Goal: Transaction & Acquisition: Purchase product/service

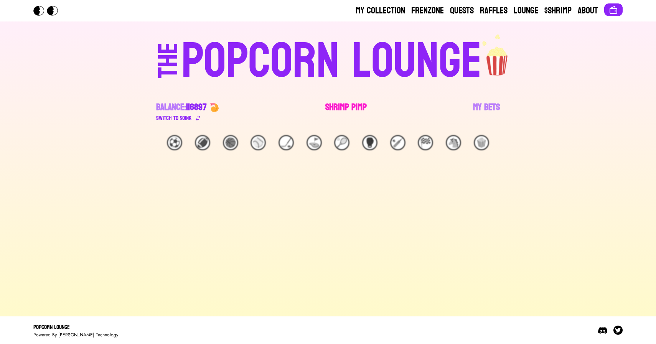
click at [359, 105] on link "Shrimp Pimp" at bounding box center [345, 111] width 41 height 21
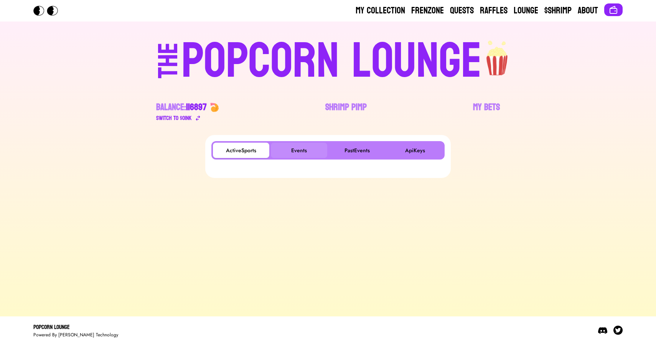
click at [297, 149] on button "Events" at bounding box center [299, 150] width 56 height 15
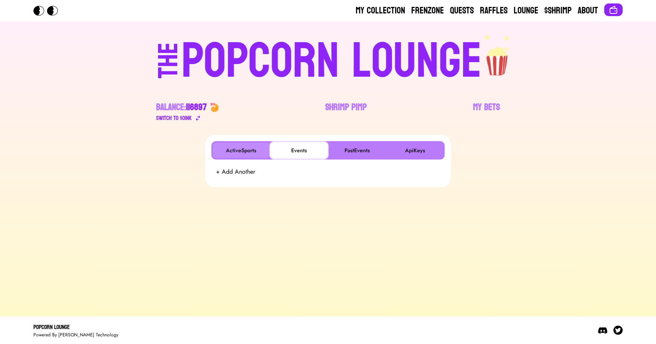
click at [236, 151] on button "ActiveSports" at bounding box center [241, 150] width 56 height 15
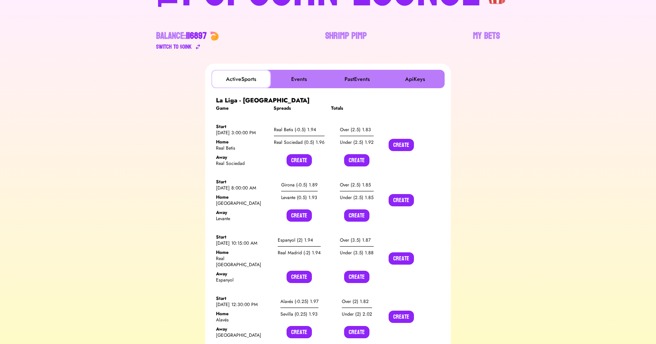
scroll to position [72, 0]
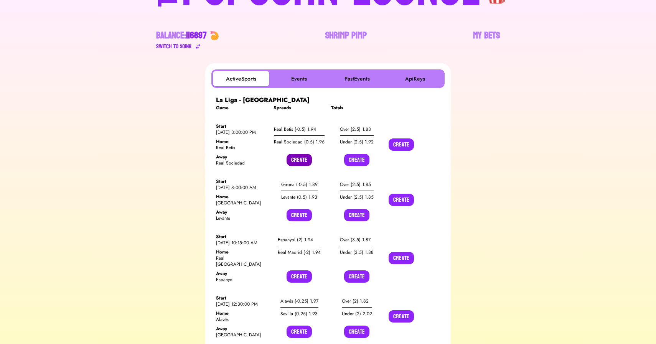
click at [293, 159] on button "Create" at bounding box center [299, 160] width 25 height 12
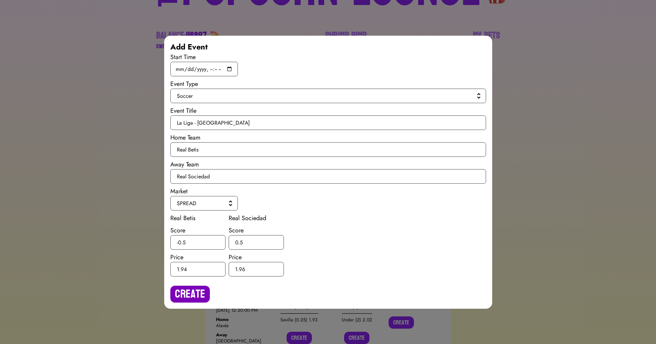
click at [186, 293] on button "Create" at bounding box center [190, 294] width 40 height 17
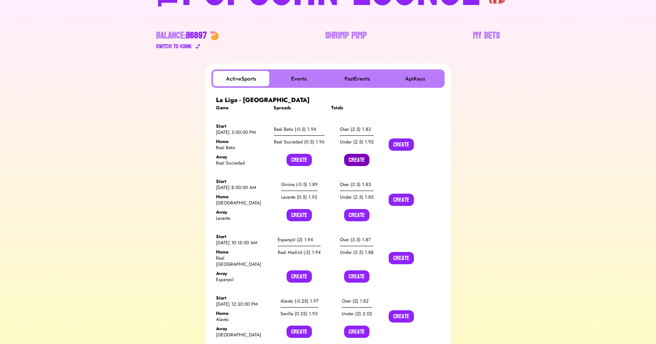
click at [352, 158] on button "Create" at bounding box center [356, 160] width 25 height 12
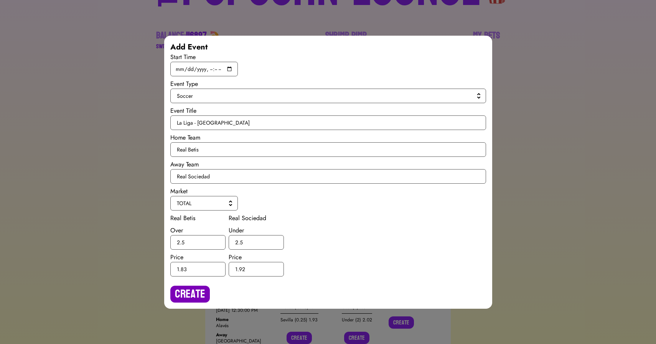
click at [193, 290] on button "Create" at bounding box center [190, 294] width 40 height 17
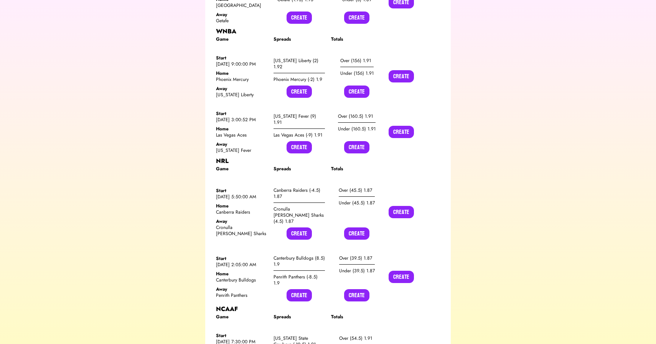
scroll to position [724, 0]
click at [299, 86] on button "Create" at bounding box center [299, 92] width 25 height 12
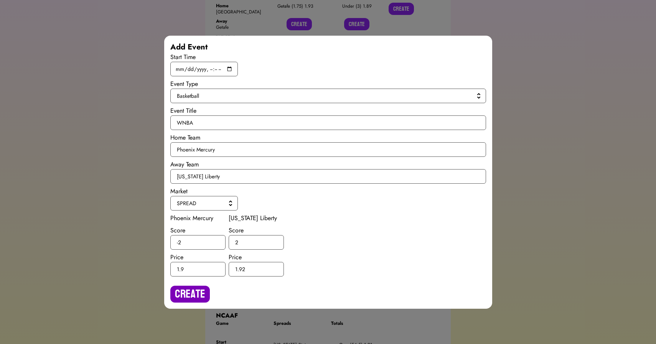
click at [187, 292] on button "Create" at bounding box center [190, 294] width 40 height 17
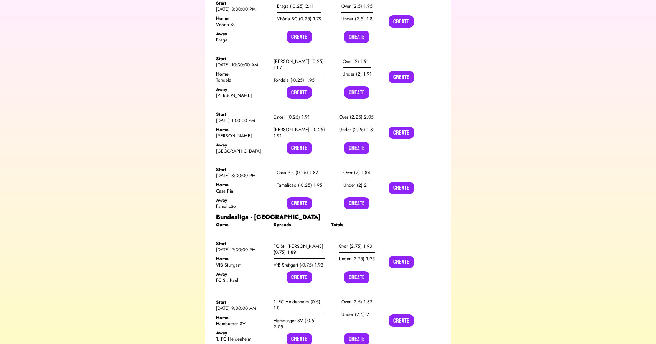
scroll to position [5709, 0]
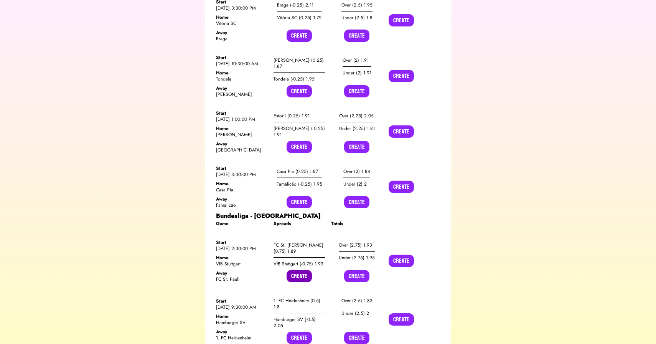
click at [297, 270] on button "Create" at bounding box center [299, 276] width 25 height 12
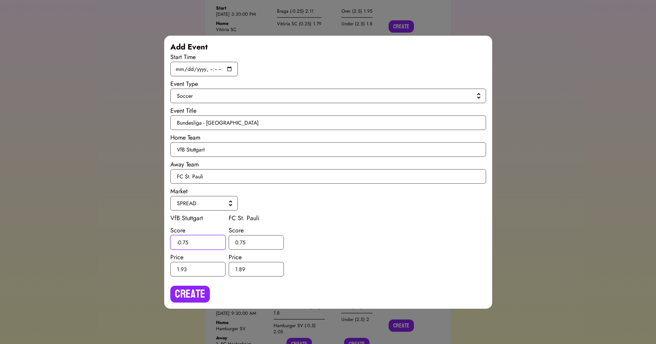
click at [186, 241] on input "-0.75" at bounding box center [197, 242] width 55 height 15
type input "-0.5"
click at [244, 241] on input "0.75" at bounding box center [256, 242] width 55 height 15
type input "0.5"
click at [183, 296] on button "Create" at bounding box center [190, 294] width 40 height 17
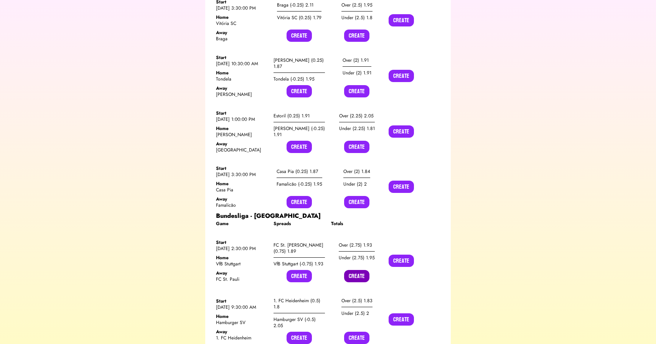
click at [354, 270] on button "Create" at bounding box center [356, 276] width 25 height 12
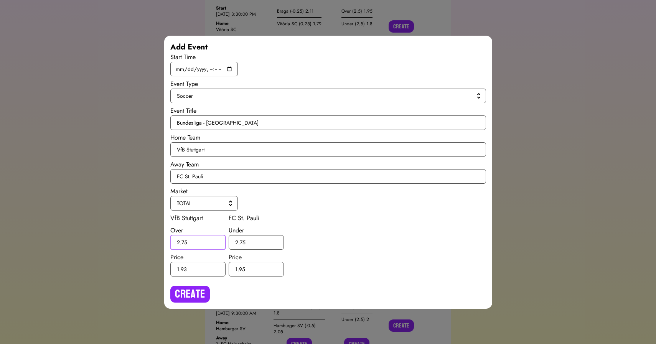
click at [188, 243] on input "2.75" at bounding box center [197, 242] width 55 height 15
type input "2.5"
click at [243, 240] on input "2.75" at bounding box center [256, 242] width 55 height 15
type input "2.5"
click at [195, 293] on button "Create" at bounding box center [190, 294] width 40 height 17
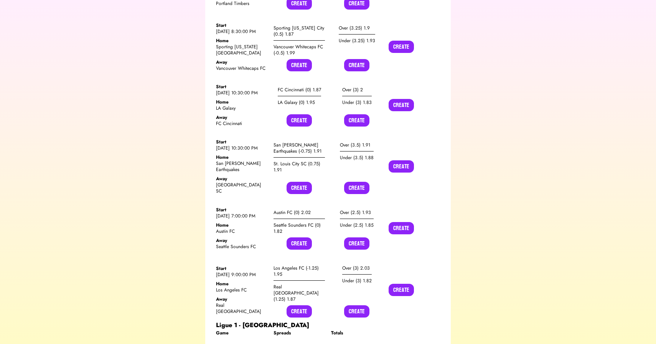
scroll to position [8677, 0]
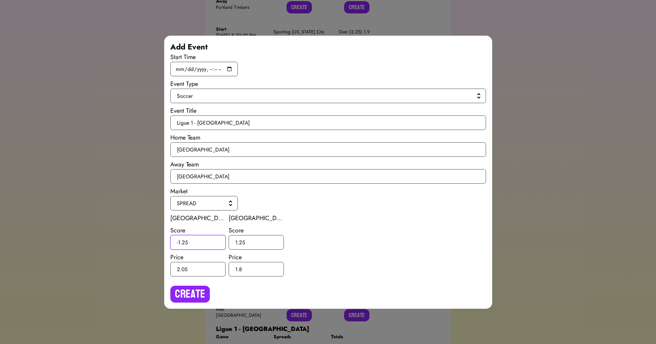
click at [194, 244] on input "-1.25" at bounding box center [197, 242] width 55 height 15
type input "-1"
click at [255, 242] on input "1.25" at bounding box center [256, 242] width 55 height 15
type input "1"
click at [191, 291] on button "Create" at bounding box center [190, 294] width 40 height 17
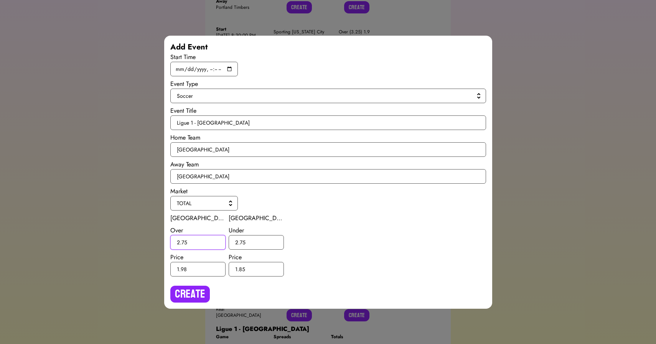
click at [208, 242] on input "2.75" at bounding box center [197, 242] width 55 height 15
type input "2.5"
click at [245, 244] on input "2.75" at bounding box center [256, 242] width 55 height 15
type input "2.5"
click at [179, 290] on button "Create" at bounding box center [190, 294] width 40 height 17
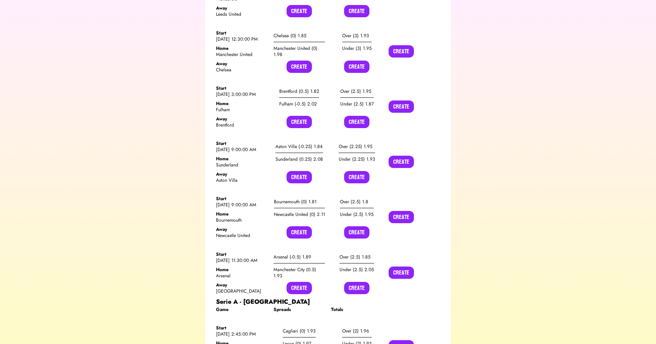
scroll to position [10680, 0]
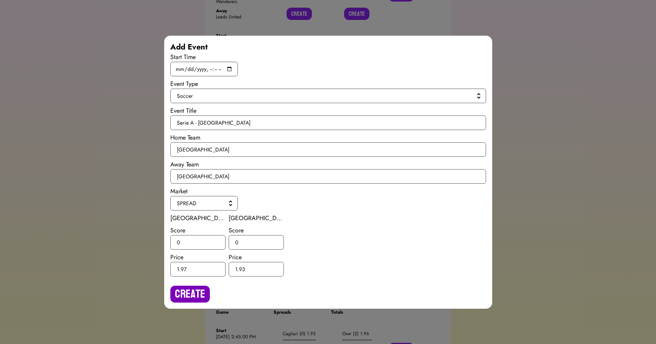
click at [190, 293] on button "Create" at bounding box center [190, 294] width 40 height 17
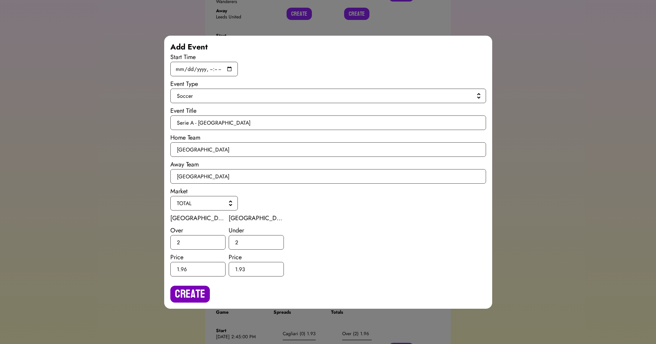
click at [190, 291] on button "Create" at bounding box center [190, 294] width 40 height 17
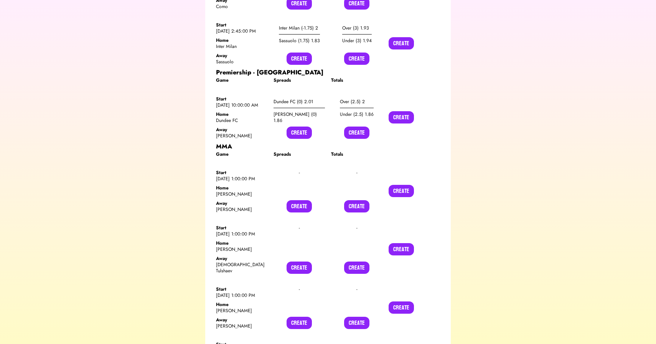
scroll to position [10942, 0]
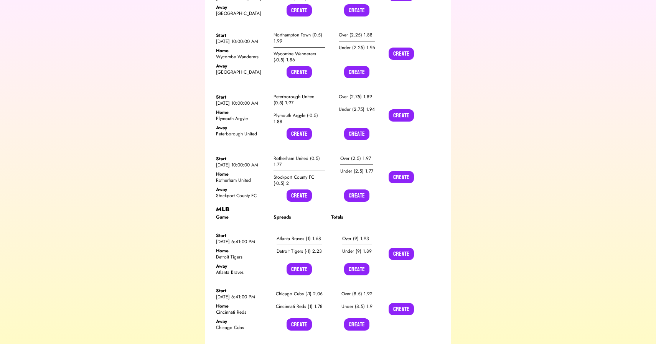
scroll to position [6978, 0]
click at [299, 264] on button "Create" at bounding box center [299, 270] width 25 height 12
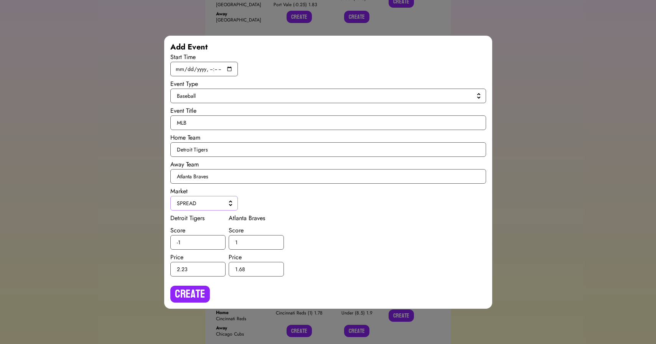
click at [201, 202] on span "SPREAD" at bounding box center [202, 203] width 51 height 8
click at [193, 218] on span "H2H" at bounding box center [209, 221] width 46 height 8
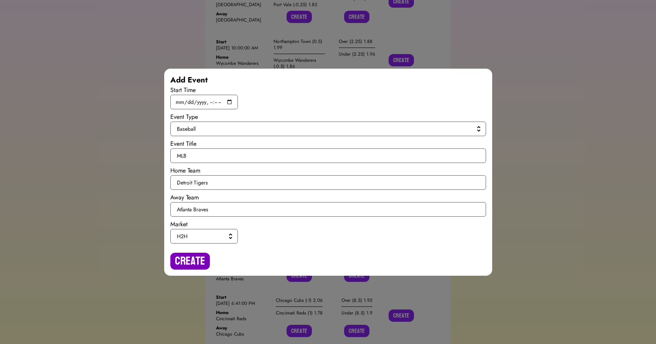
click at [183, 258] on button "Create" at bounding box center [190, 261] width 40 height 17
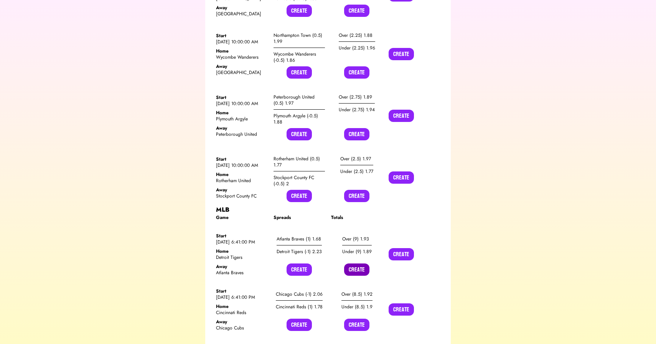
click at [358, 264] on button "Create" at bounding box center [356, 270] width 25 height 12
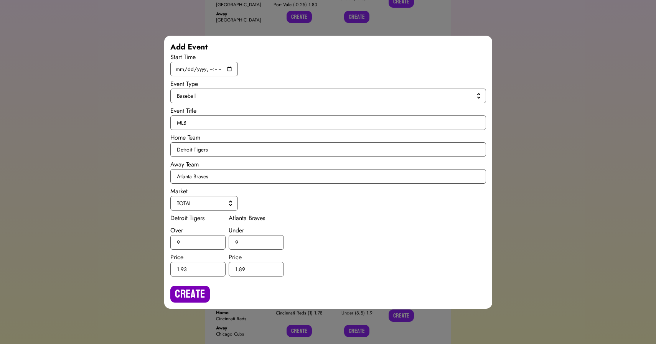
click at [185, 292] on button "Create" at bounding box center [190, 294] width 40 height 17
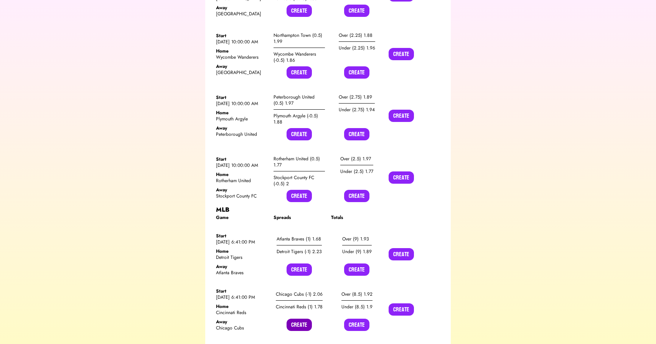
click at [292, 319] on button "Create" at bounding box center [299, 325] width 25 height 12
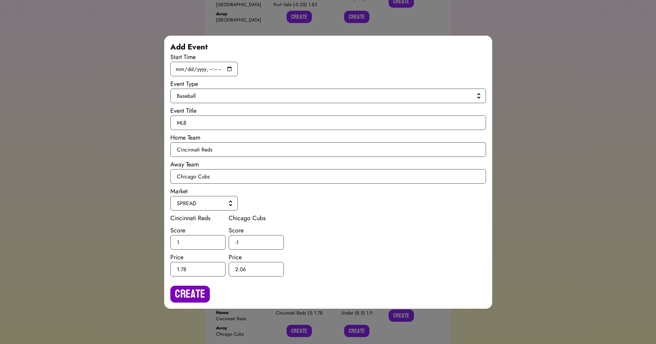
click at [186, 292] on button "Create" at bounding box center [190, 294] width 40 height 17
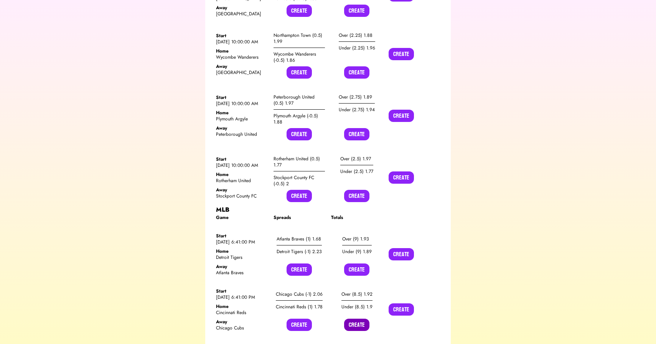
click at [358, 319] on button "Create" at bounding box center [356, 325] width 25 height 12
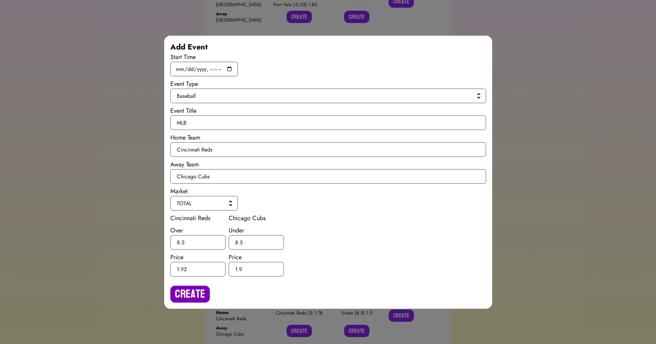
click at [189, 292] on button "Create" at bounding box center [190, 294] width 40 height 17
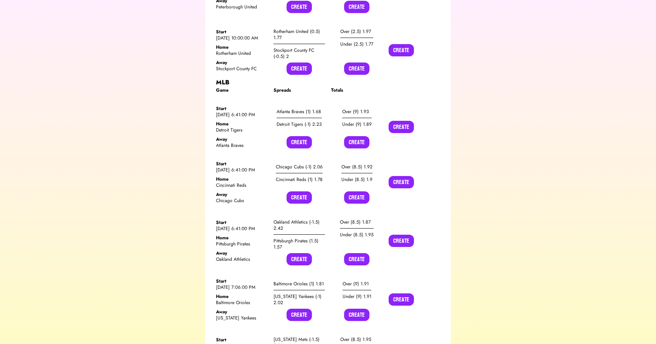
scroll to position [7107, 0]
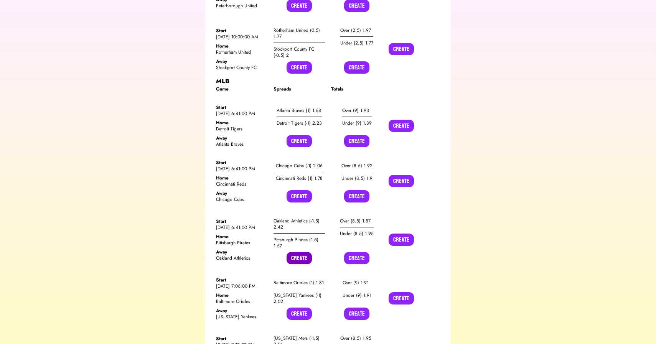
click at [297, 252] on button "Create" at bounding box center [299, 258] width 25 height 12
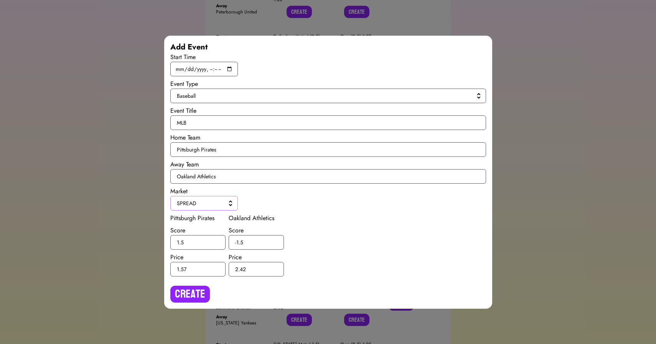
click at [194, 198] on button "SPREAD" at bounding box center [204, 203] width 68 height 15
click at [191, 219] on span "H2H" at bounding box center [209, 221] width 46 height 8
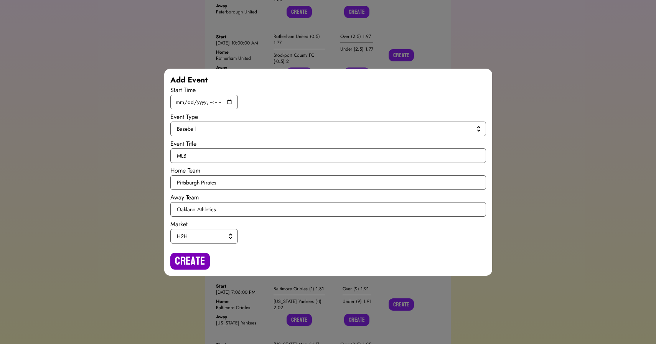
click at [183, 258] on button "Create" at bounding box center [190, 261] width 40 height 17
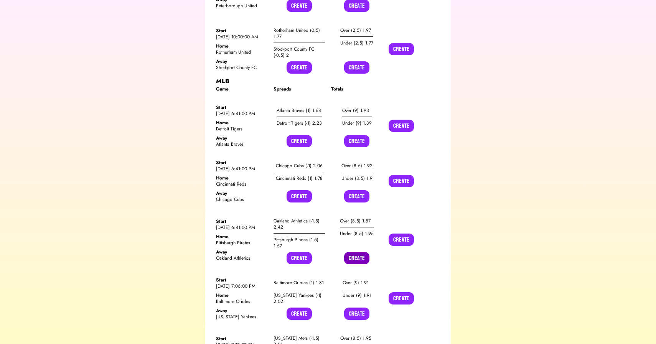
click at [362, 252] on button "Create" at bounding box center [356, 258] width 25 height 12
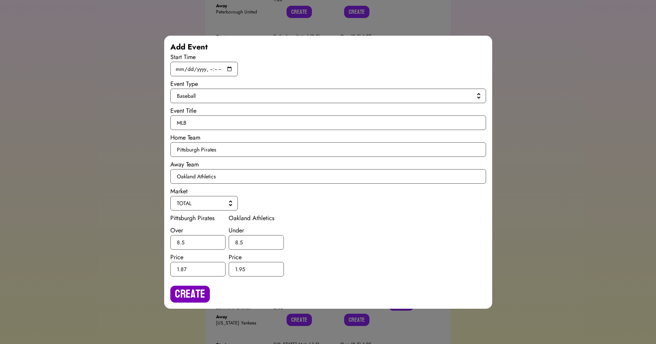
click at [201, 293] on button "Create" at bounding box center [190, 294] width 40 height 17
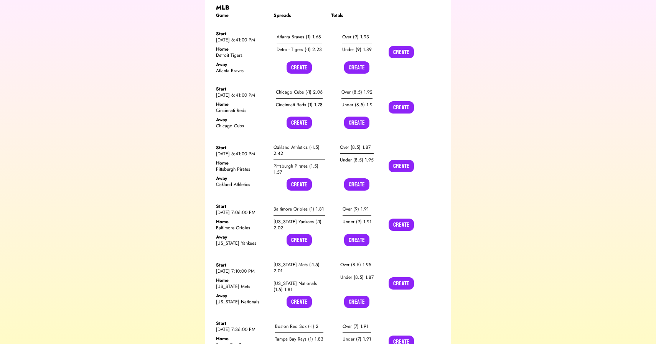
scroll to position [7182, 0]
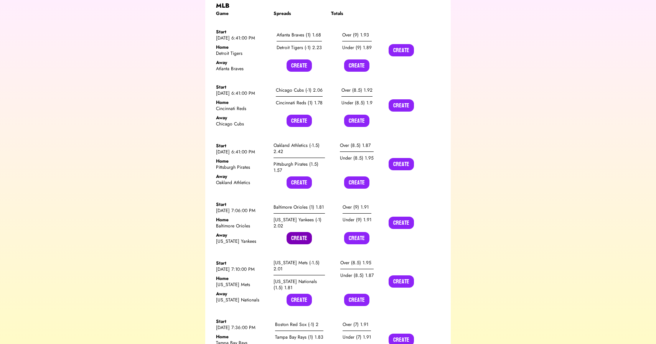
click at [299, 232] on button "Create" at bounding box center [299, 238] width 25 height 12
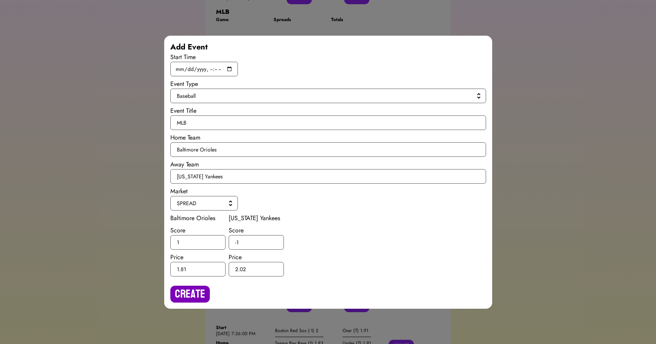
click at [189, 289] on button "Create" at bounding box center [190, 294] width 40 height 17
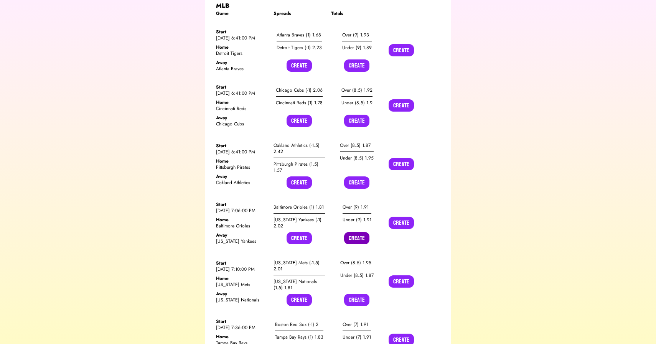
click at [357, 232] on button "Create" at bounding box center [356, 238] width 25 height 12
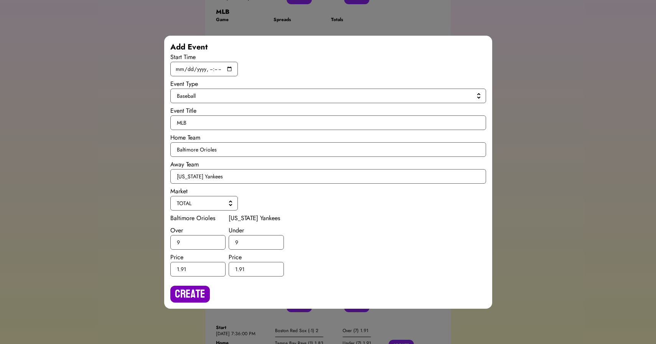
click at [193, 290] on button "Create" at bounding box center [190, 294] width 40 height 17
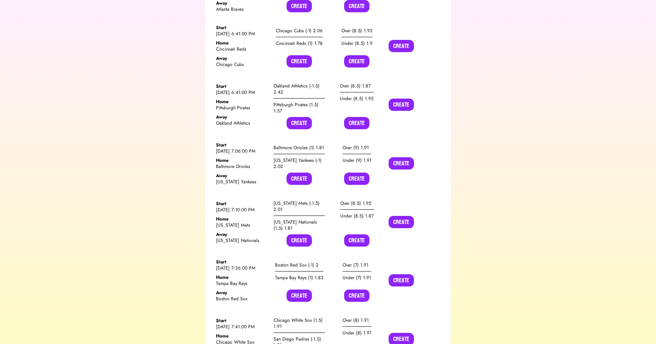
scroll to position [7242, 0]
click at [301, 234] on button "Create" at bounding box center [299, 240] width 25 height 12
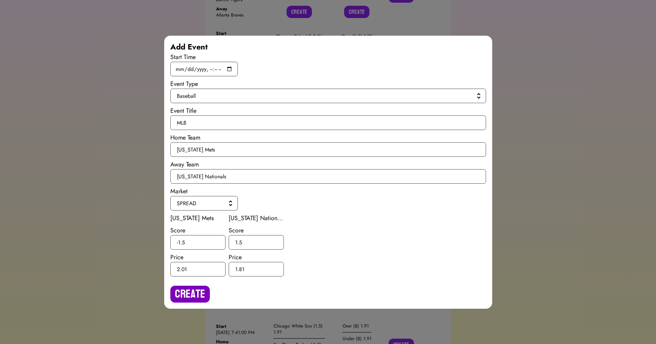
click at [179, 296] on button "Create" at bounding box center [190, 294] width 40 height 17
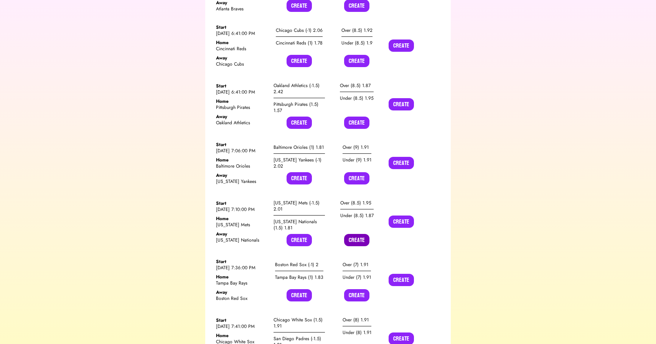
click at [356, 234] on button "Create" at bounding box center [356, 240] width 25 height 12
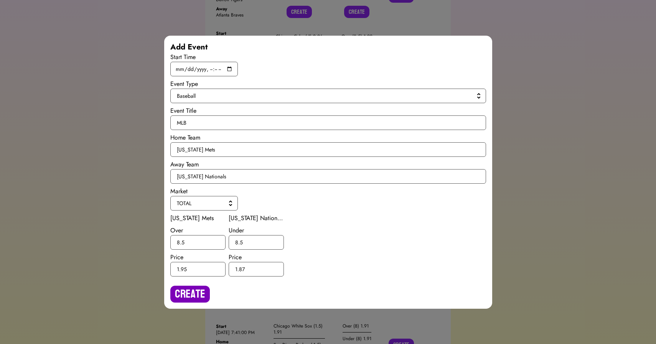
click at [195, 294] on button "Create" at bounding box center [190, 294] width 40 height 17
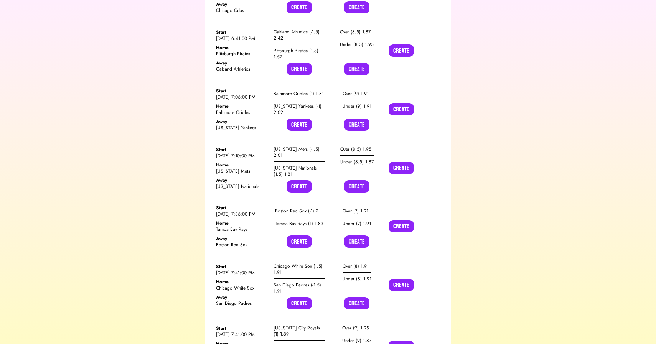
scroll to position [7298, 0]
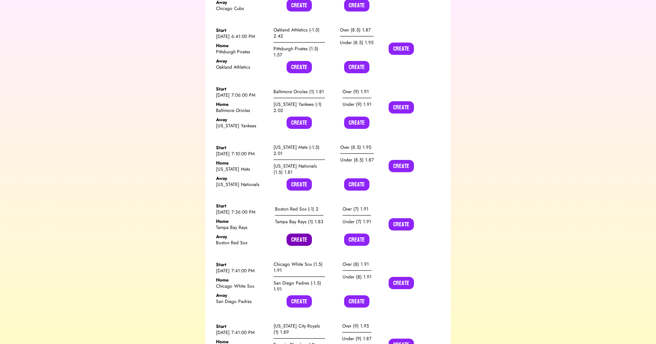
click at [296, 234] on button "Create" at bounding box center [299, 240] width 25 height 12
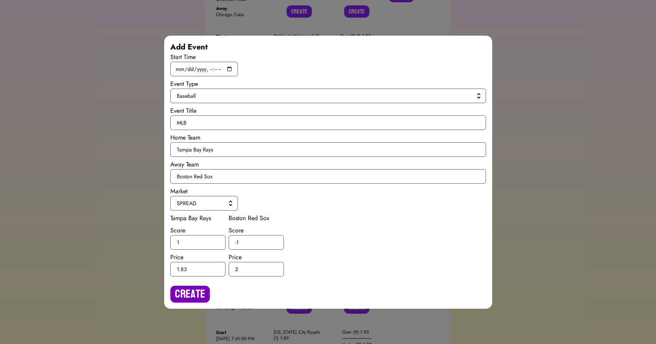
click at [181, 293] on button "Create" at bounding box center [190, 294] width 40 height 17
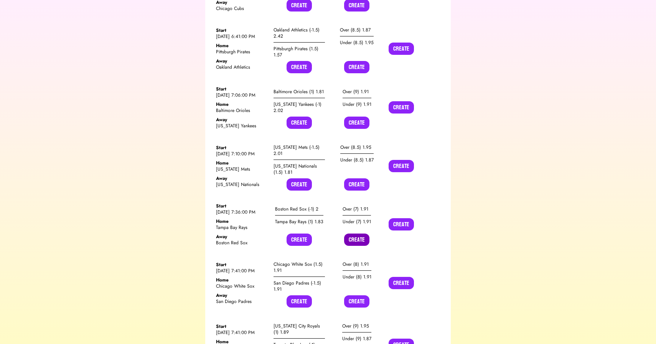
click at [357, 234] on button "Create" at bounding box center [356, 240] width 25 height 12
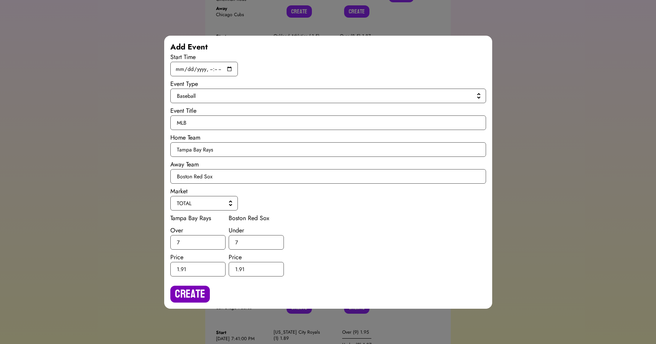
click at [196, 293] on button "Create" at bounding box center [190, 294] width 40 height 17
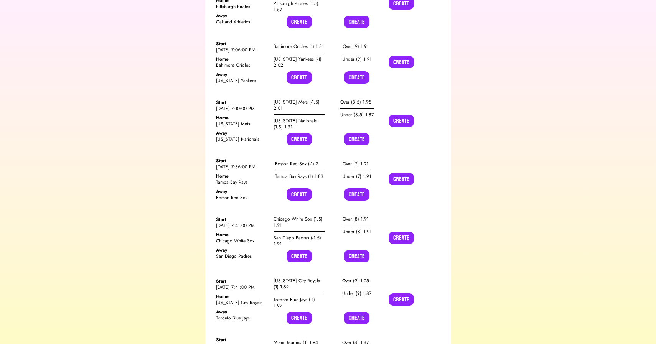
scroll to position [7351, 0]
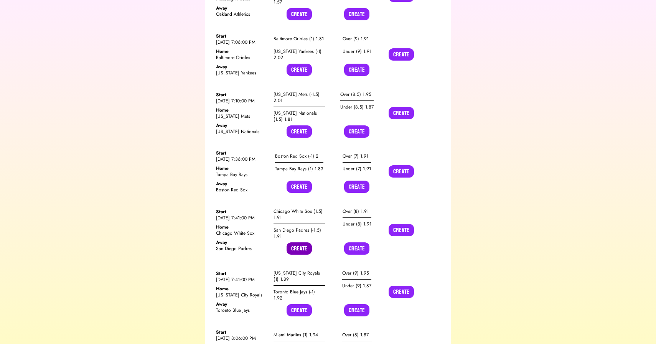
click at [296, 242] on button "Create" at bounding box center [299, 248] width 25 height 12
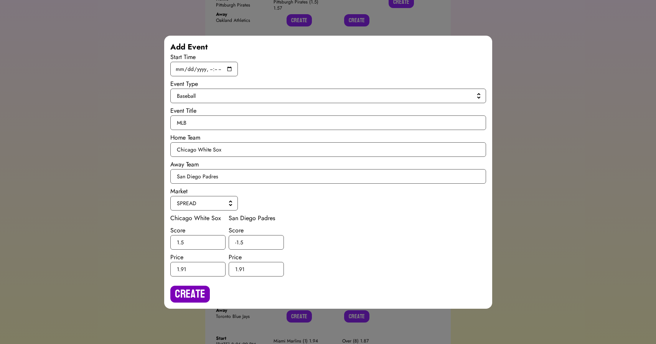
click at [180, 292] on button "Create" at bounding box center [190, 294] width 40 height 17
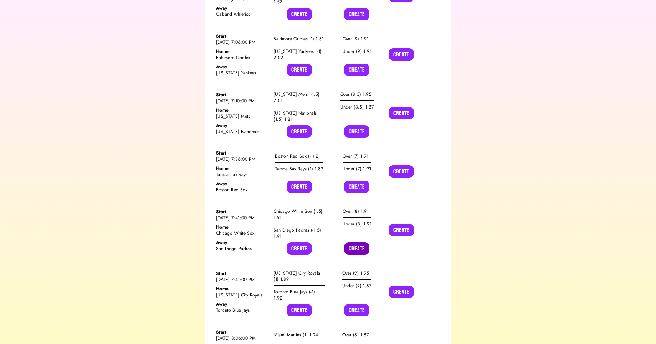
click at [357, 242] on button "Create" at bounding box center [356, 248] width 25 height 12
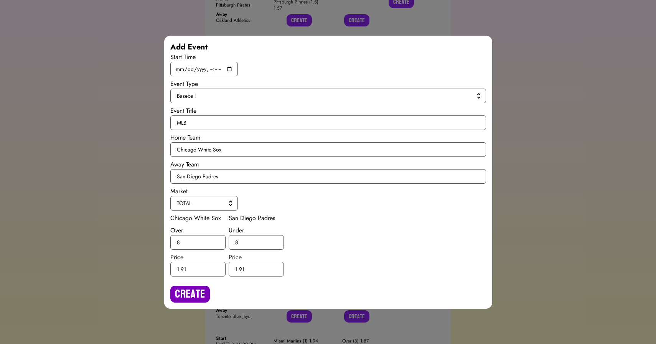
click at [194, 300] on button "Create" at bounding box center [190, 294] width 40 height 17
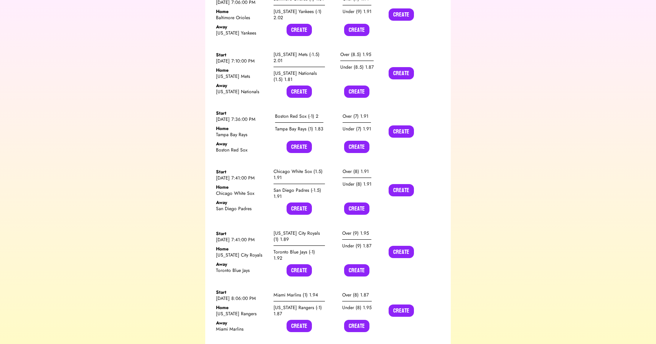
scroll to position [7408, 0]
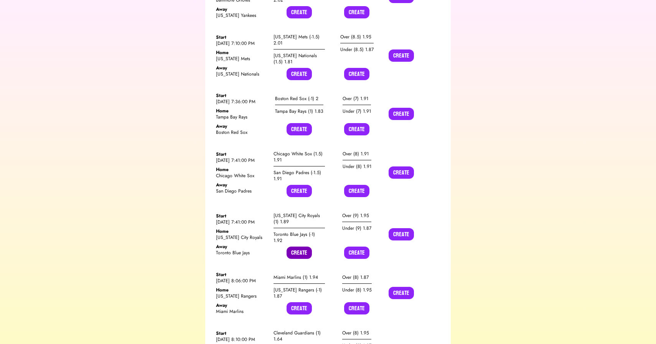
click at [300, 247] on button "Create" at bounding box center [299, 253] width 25 height 12
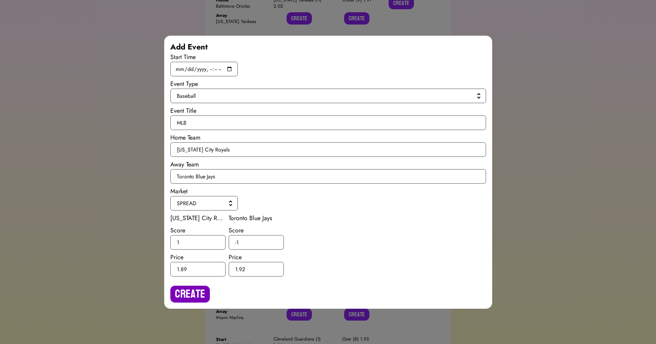
click at [188, 289] on button "Create" at bounding box center [190, 294] width 40 height 17
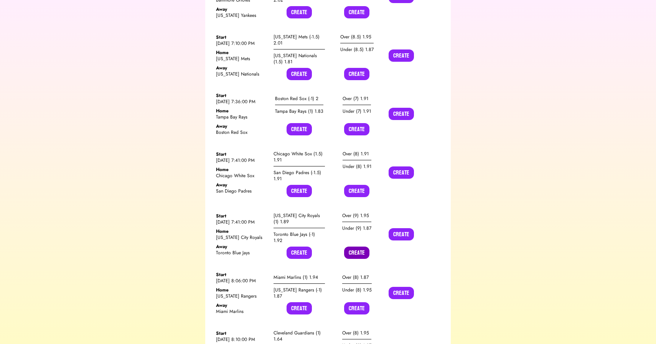
click at [356, 247] on button "Create" at bounding box center [356, 253] width 25 height 12
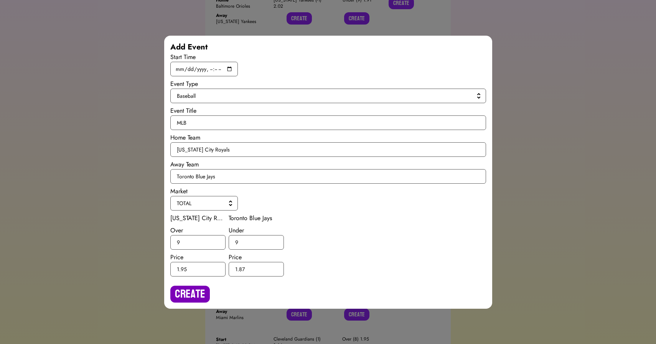
click at [196, 291] on button "Create" at bounding box center [190, 294] width 40 height 17
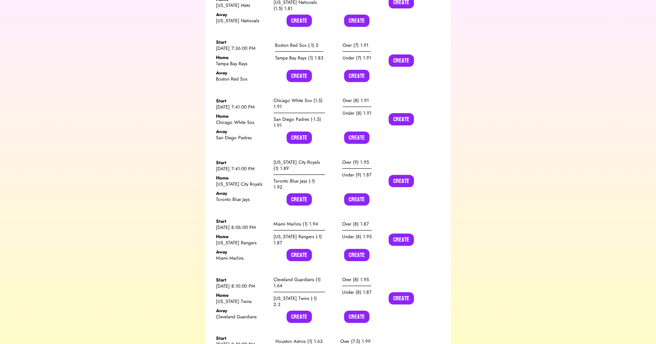
scroll to position [7462, 0]
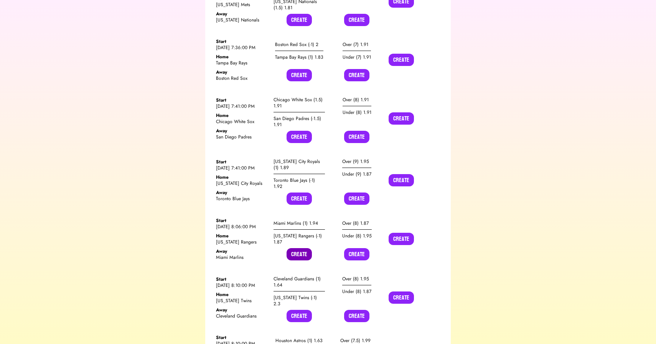
click at [297, 248] on button "Create" at bounding box center [299, 254] width 25 height 12
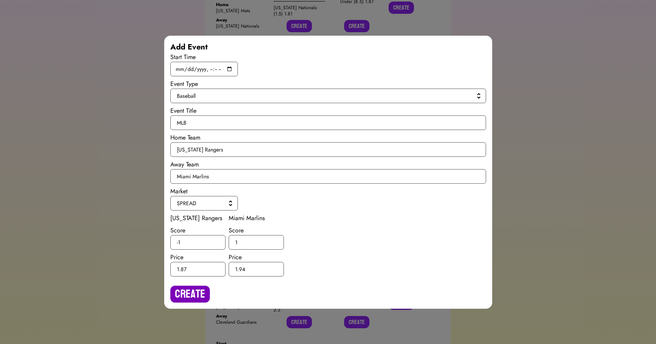
click at [191, 295] on button "Create" at bounding box center [190, 294] width 40 height 17
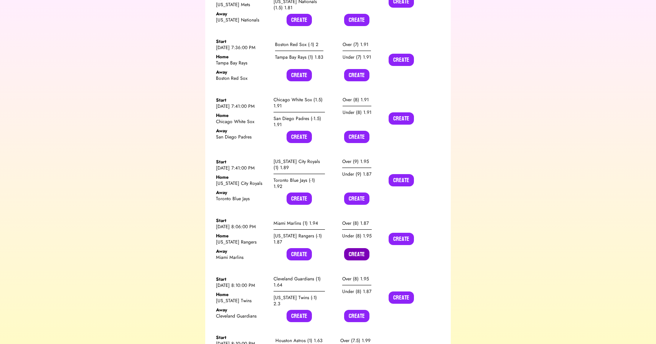
click at [358, 248] on button "Create" at bounding box center [356, 254] width 25 height 12
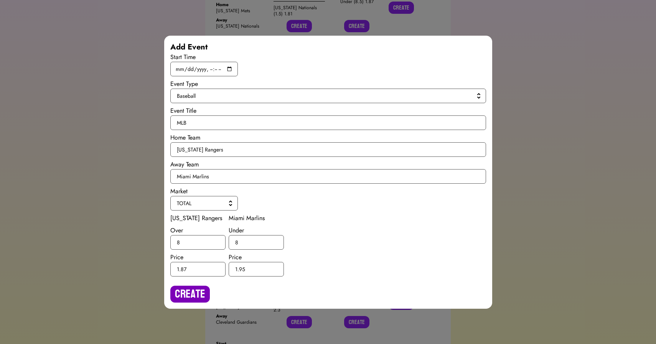
click at [183, 297] on button "Create" at bounding box center [190, 294] width 40 height 17
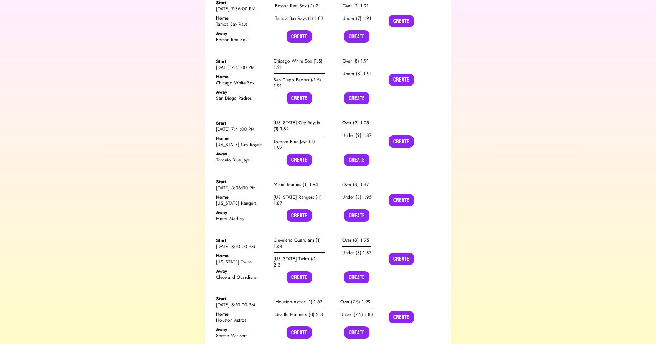
scroll to position [7504, 0]
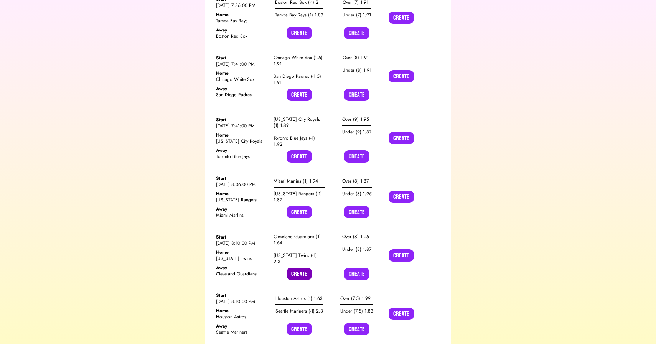
click at [302, 268] on button "Create" at bounding box center [299, 274] width 25 height 12
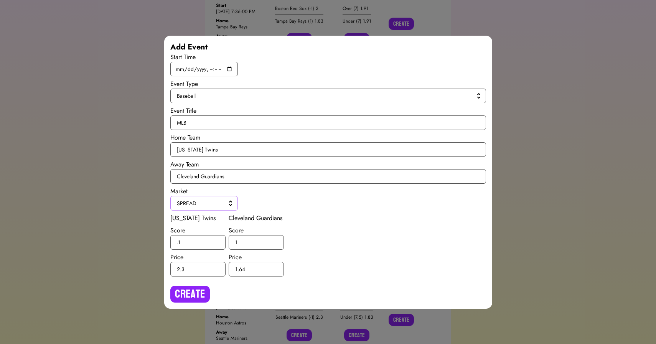
click at [196, 208] on button "SPREAD" at bounding box center [204, 203] width 68 height 15
click at [196, 221] on span "H2H" at bounding box center [209, 221] width 46 height 8
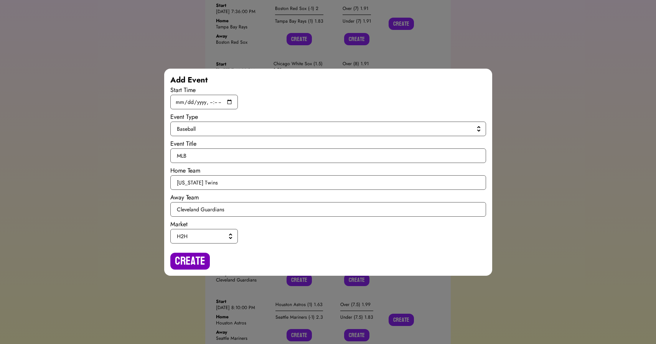
click at [186, 256] on button "Create" at bounding box center [190, 261] width 40 height 17
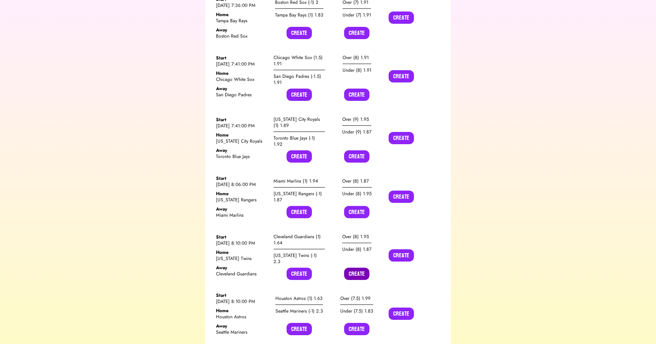
click at [356, 268] on button "Create" at bounding box center [356, 274] width 25 height 12
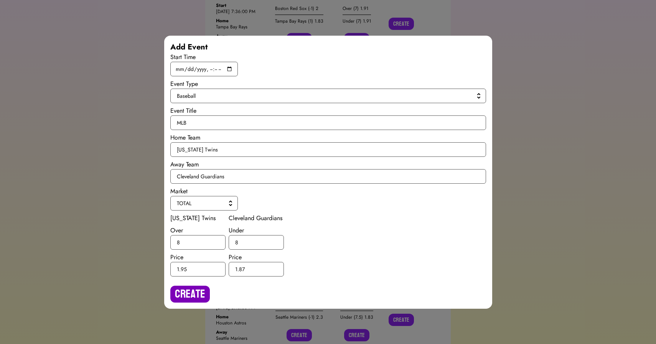
click at [198, 292] on button "Create" at bounding box center [190, 294] width 40 height 17
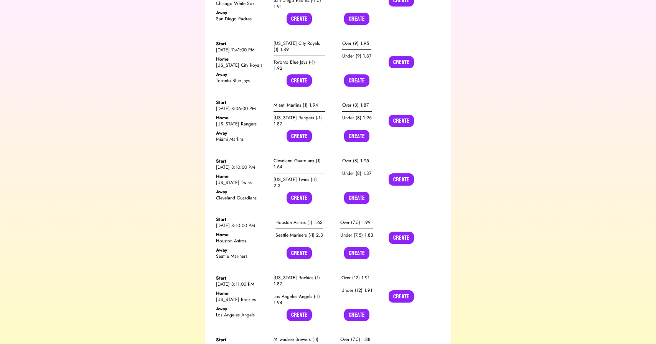
scroll to position [7581, 0]
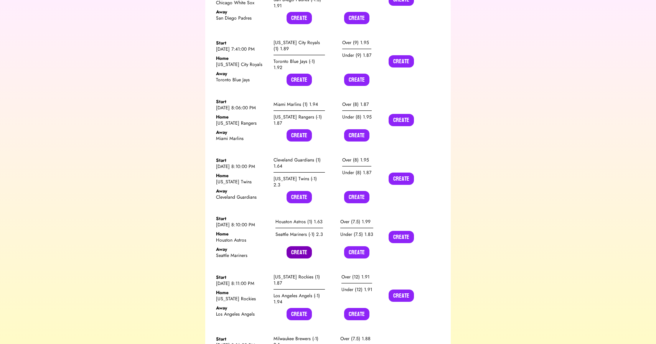
click at [296, 246] on button "Create" at bounding box center [299, 252] width 25 height 12
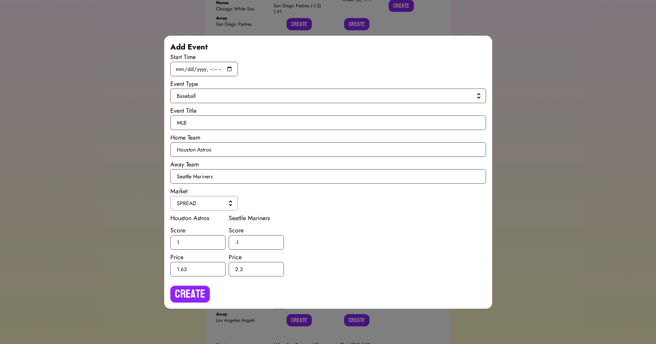
click at [198, 199] on button "SPREAD" at bounding box center [204, 203] width 68 height 15
click at [196, 217] on span "H2H" at bounding box center [209, 221] width 46 height 8
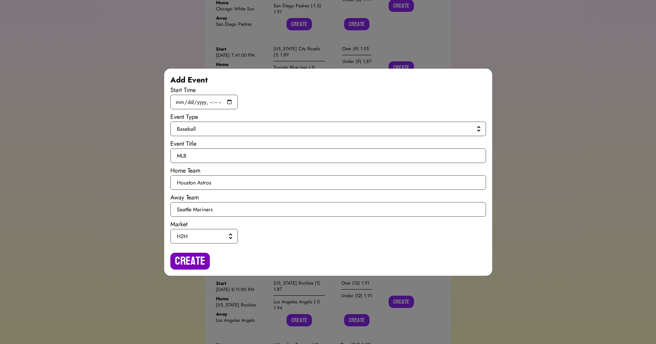
click at [188, 257] on button "Create" at bounding box center [190, 261] width 40 height 17
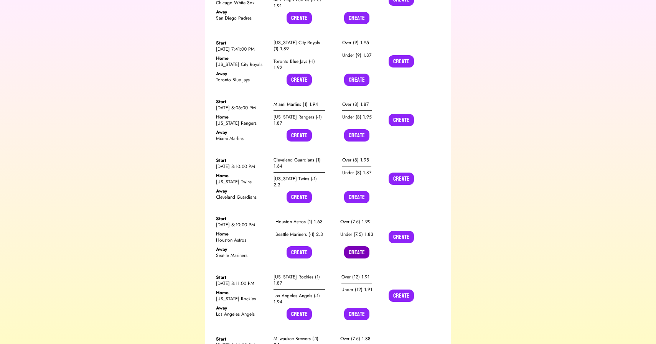
click at [355, 246] on button "Create" at bounding box center [356, 252] width 25 height 12
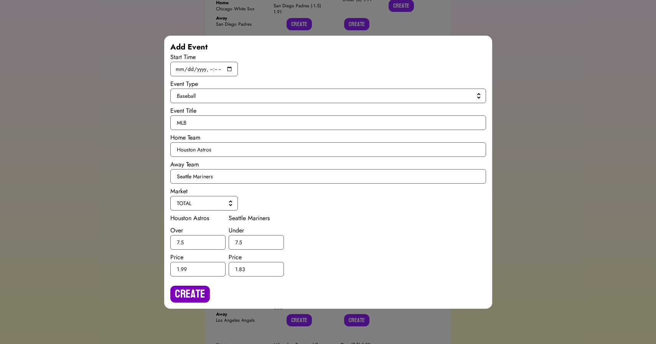
click at [196, 289] on button "Create" at bounding box center [190, 294] width 40 height 17
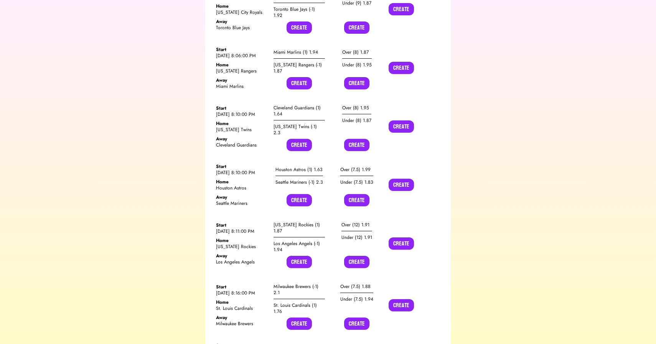
scroll to position [7636, 0]
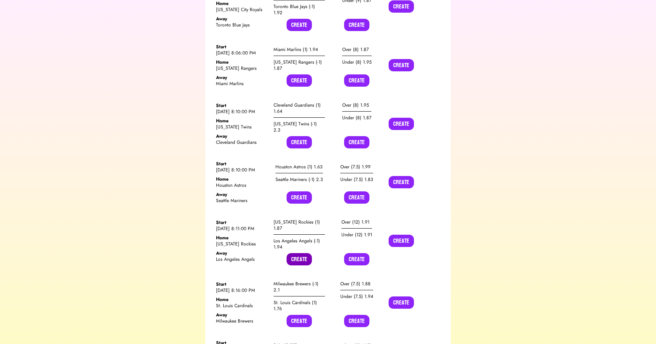
click at [298, 253] on button "Create" at bounding box center [299, 259] width 25 height 12
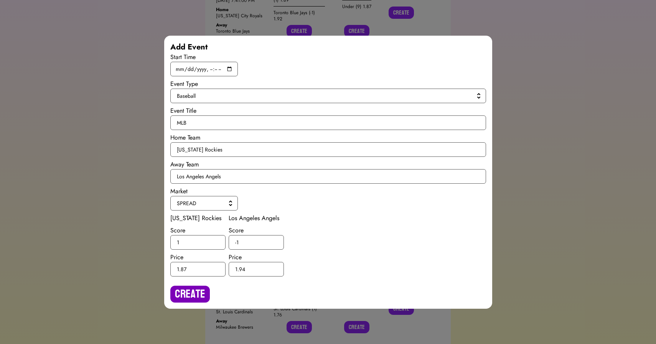
click at [188, 295] on button "Create" at bounding box center [190, 294] width 40 height 17
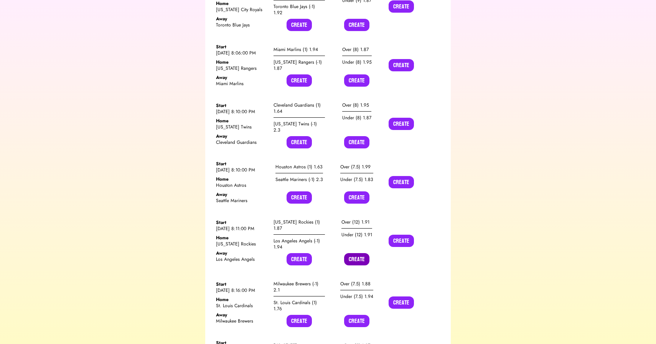
click at [357, 253] on button "Create" at bounding box center [356, 259] width 25 height 12
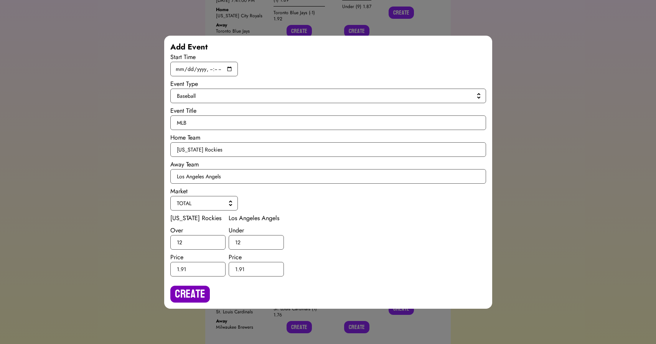
click at [194, 296] on button "Create" at bounding box center [190, 294] width 40 height 17
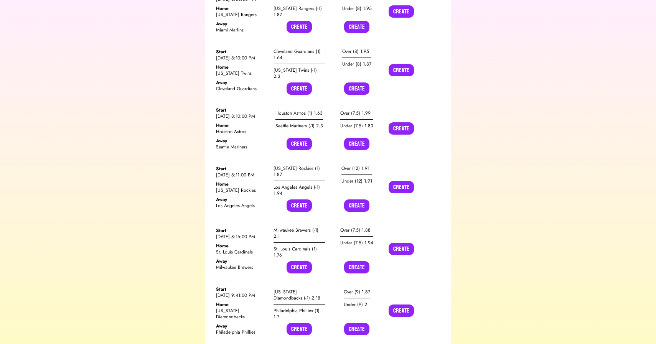
scroll to position [7690, 0]
click at [300, 261] on button "Create" at bounding box center [299, 267] width 25 height 12
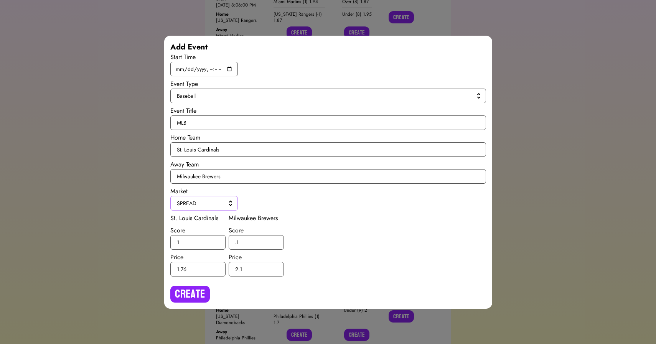
click at [191, 205] on span "SPREAD" at bounding box center [202, 203] width 51 height 8
click at [193, 218] on span "H2H" at bounding box center [209, 221] width 46 height 8
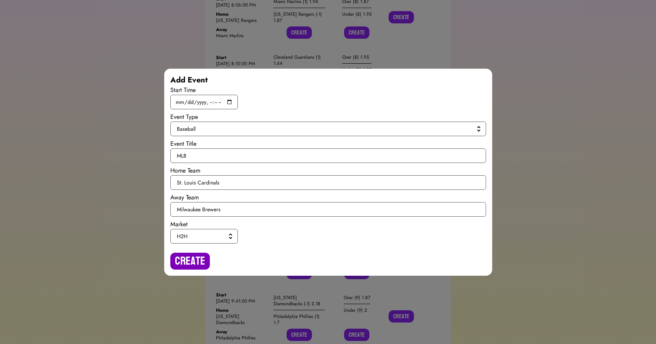
click at [184, 259] on button "Create" at bounding box center [190, 261] width 40 height 17
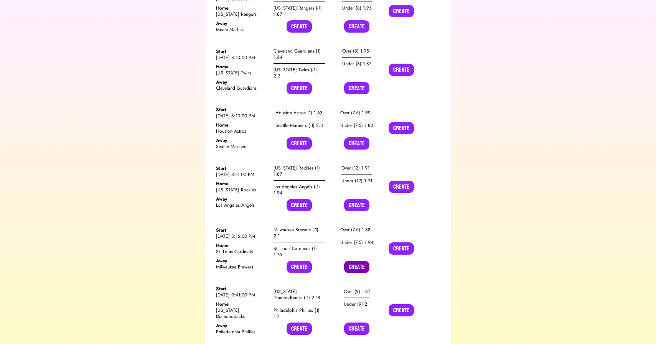
click at [354, 261] on button "Create" at bounding box center [356, 267] width 25 height 12
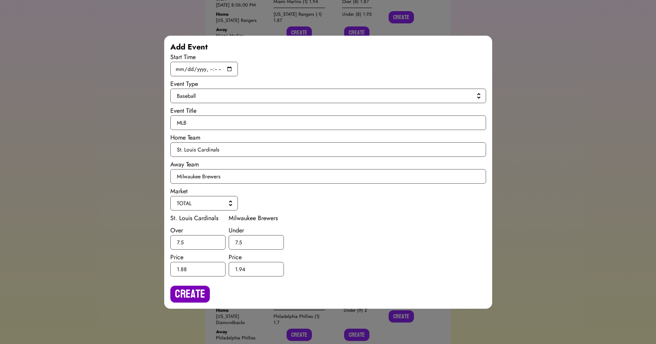
click at [190, 295] on button "Create" at bounding box center [190, 294] width 40 height 17
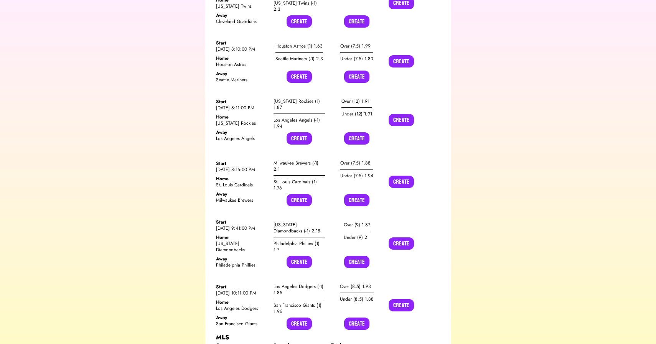
scroll to position [7756, 0]
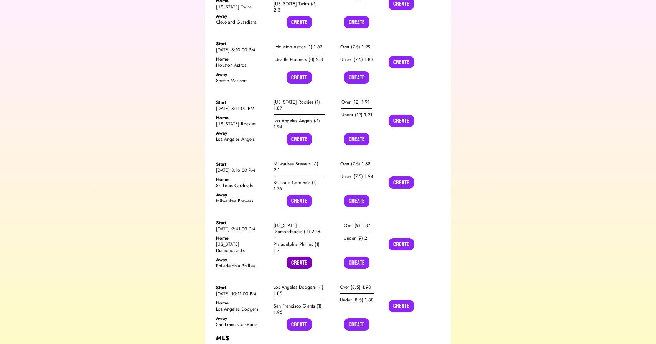
click at [297, 257] on button "Create" at bounding box center [299, 263] width 25 height 12
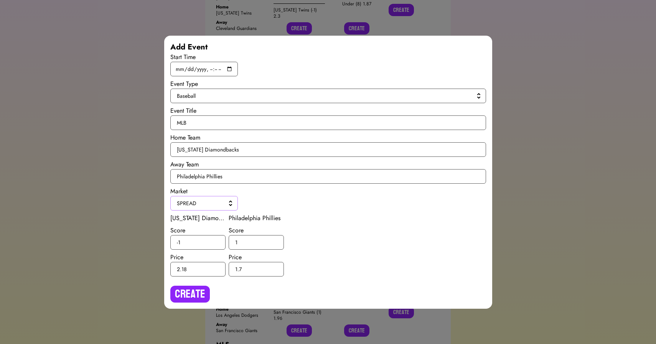
click at [195, 208] on button "SPREAD" at bounding box center [204, 203] width 68 height 15
click at [199, 219] on span "H2H" at bounding box center [209, 221] width 46 height 8
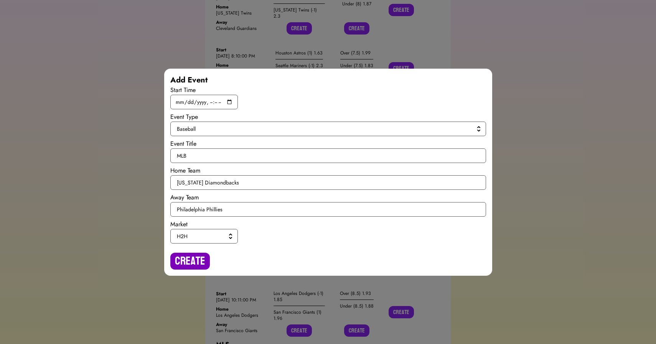
click at [187, 262] on button "Create" at bounding box center [190, 261] width 40 height 17
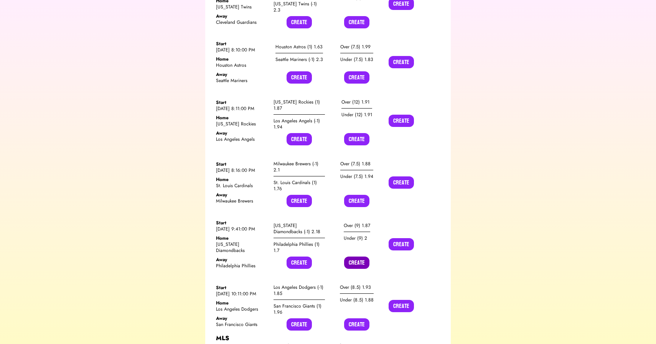
click at [357, 257] on button "Create" at bounding box center [356, 263] width 25 height 12
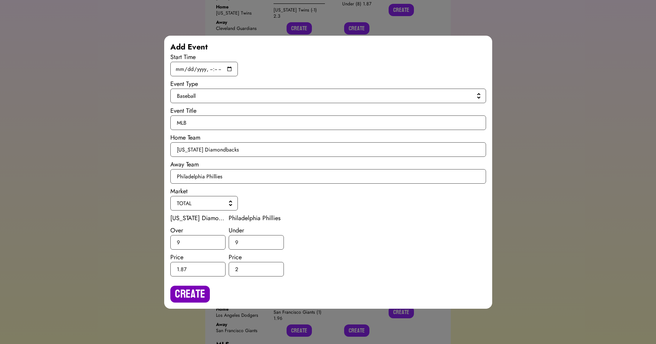
click at [188, 290] on button "Create" at bounding box center [190, 294] width 40 height 17
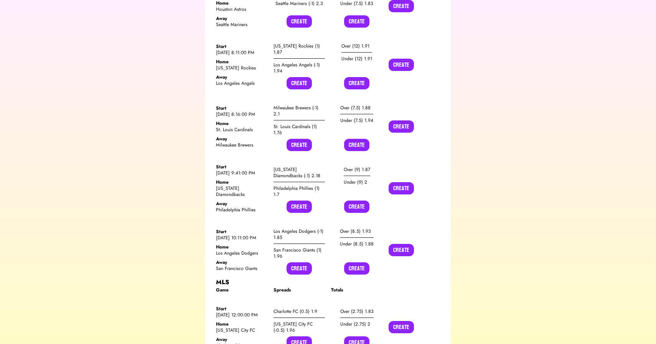
scroll to position [7815, 0]
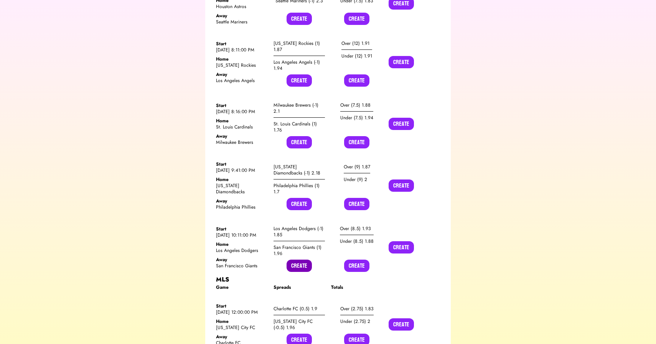
click at [299, 260] on button "Create" at bounding box center [299, 266] width 25 height 12
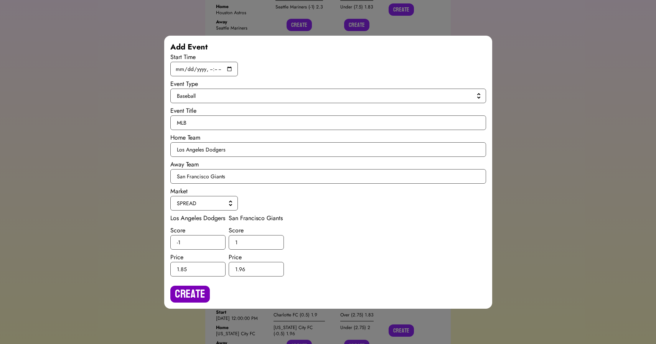
click at [179, 293] on button "Create" at bounding box center [190, 294] width 40 height 17
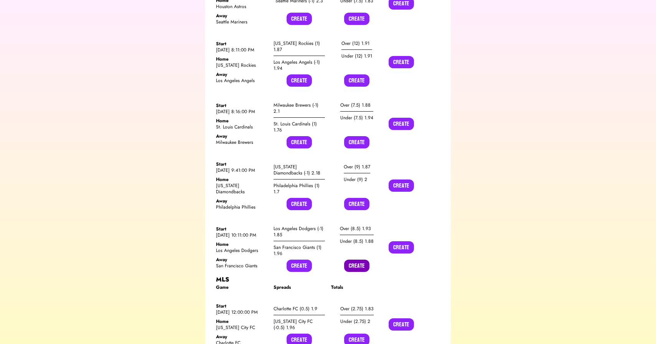
click at [356, 260] on button "Create" at bounding box center [356, 266] width 25 height 12
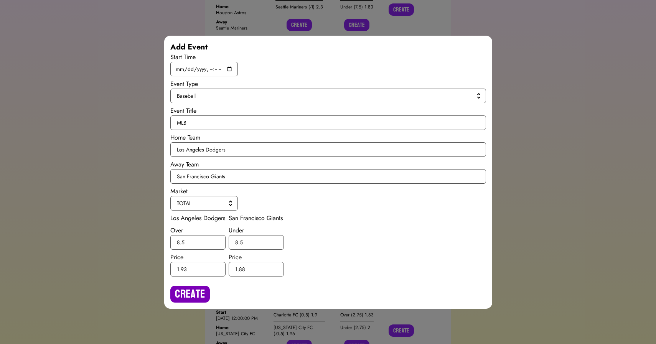
click at [194, 290] on button "Create" at bounding box center [190, 294] width 40 height 17
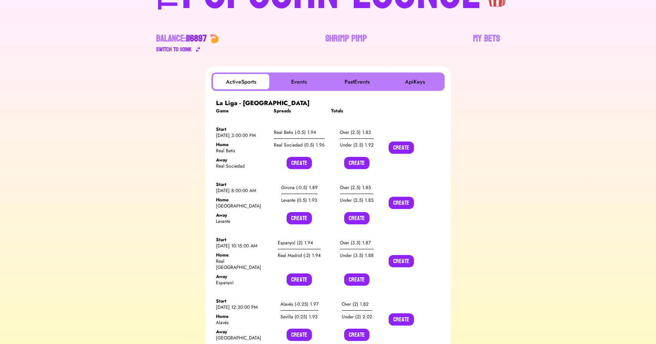
scroll to position [0, 0]
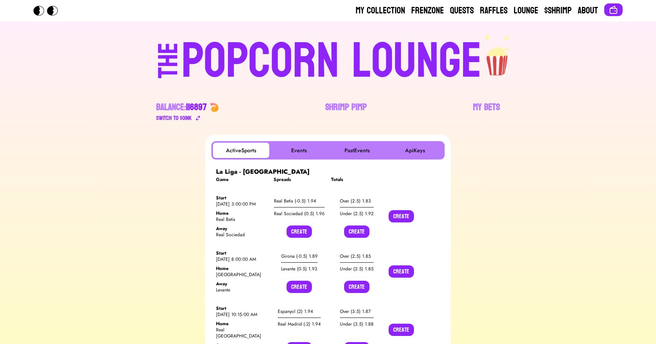
click at [313, 47] on div "POPCORN LOUNGE" at bounding box center [331, 61] width 300 height 49
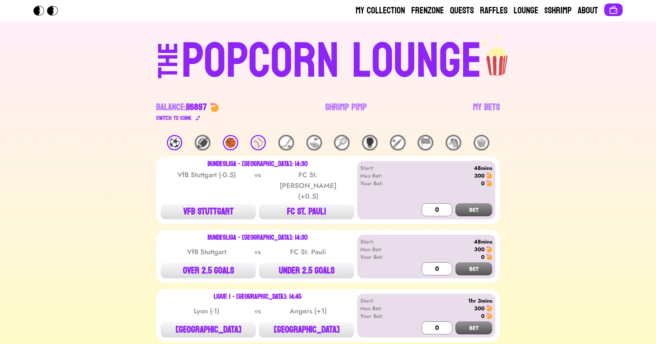
click at [175, 140] on div "⚽️" at bounding box center [174, 142] width 15 height 15
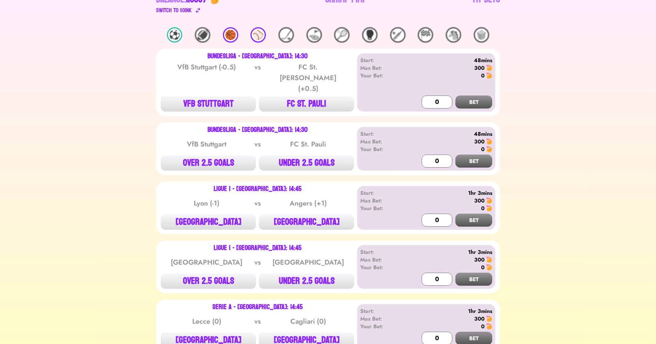
scroll to position [109, 0]
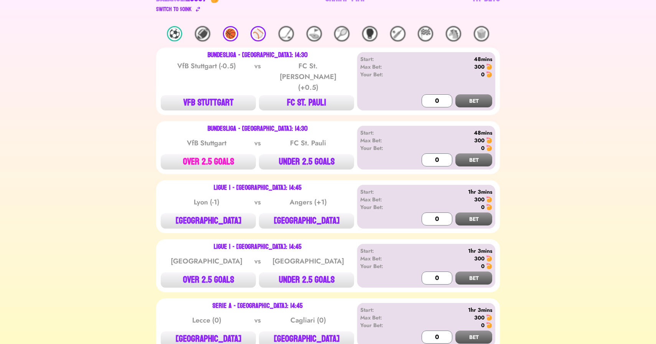
click at [215, 154] on button "OVER 2.5 GOALS" at bounding box center [208, 161] width 95 height 15
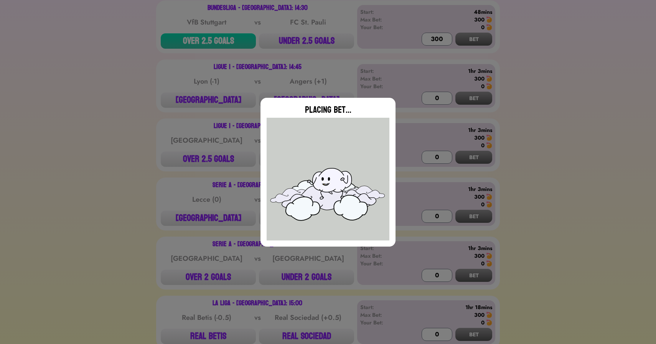
type input "0"
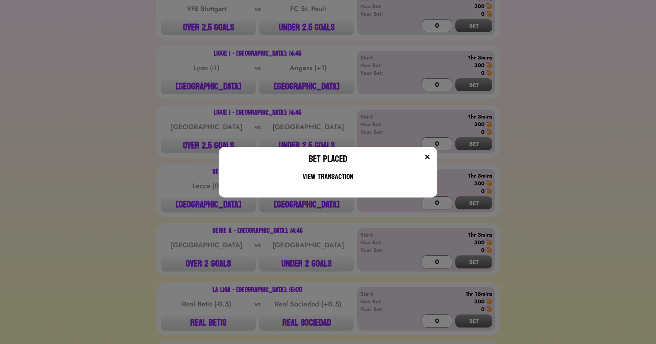
scroll to position [250, 0]
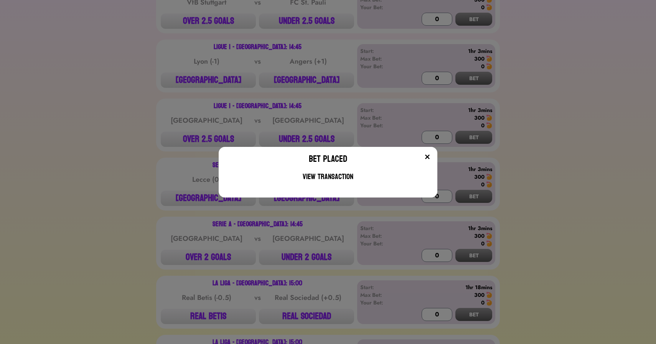
click at [183, 69] on div "Bet Placed View Transaction" at bounding box center [328, 172] width 656 height 344
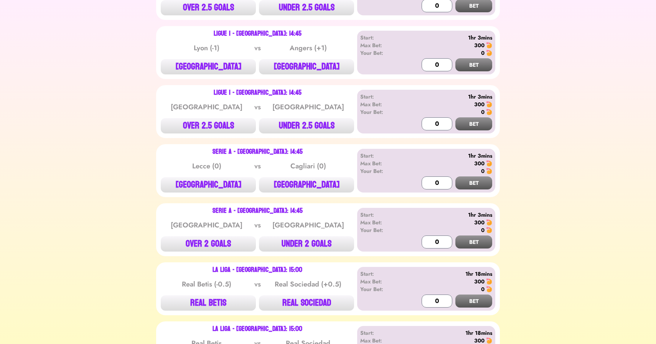
scroll to position [265, 0]
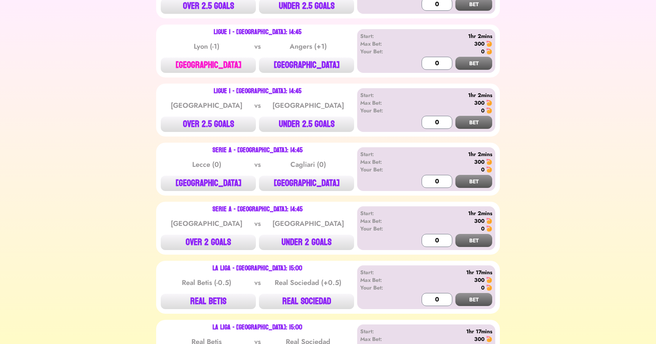
click at [212, 58] on button "[GEOGRAPHIC_DATA]" at bounding box center [208, 65] width 95 height 15
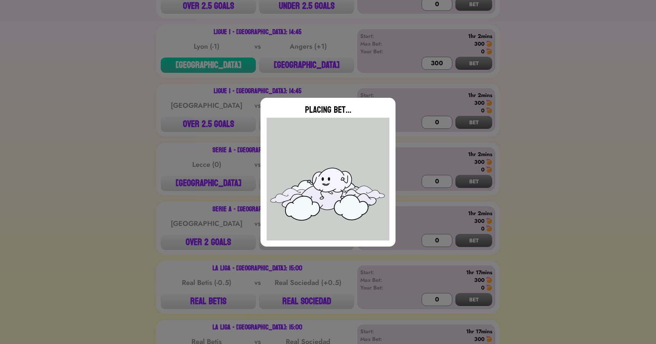
type input "0"
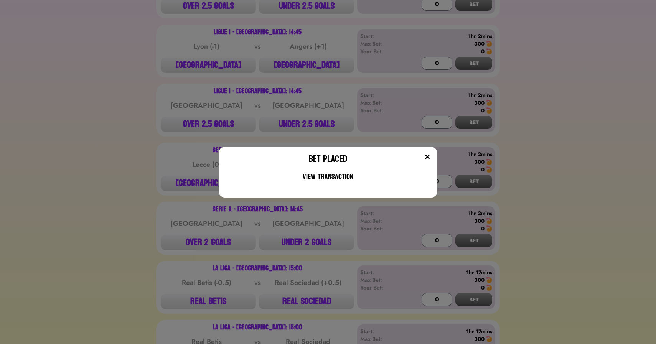
click at [226, 97] on div "Bet Placed View Transaction" at bounding box center [328, 172] width 656 height 344
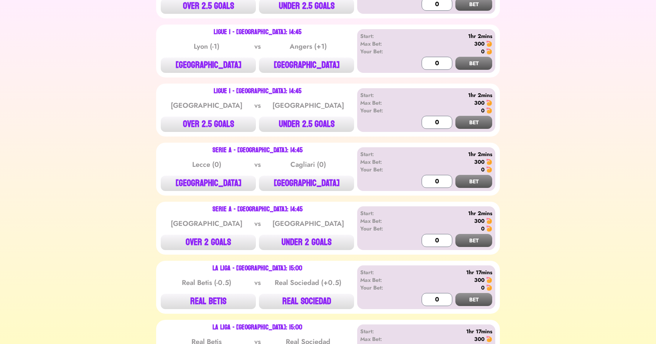
scroll to position [312, 0]
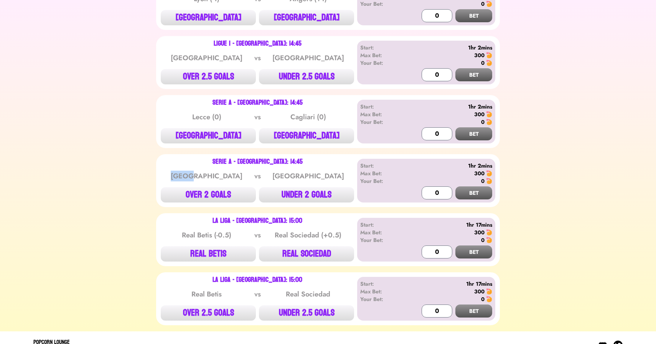
drag, startPoint x: 192, startPoint y: 159, endPoint x: 219, endPoint y: 159, distance: 27.6
click at [219, 171] on div "[GEOGRAPHIC_DATA]" at bounding box center [206, 176] width 77 height 11
drag, startPoint x: 205, startPoint y: 213, endPoint x: 186, endPoint y: 214, distance: 19.2
click at [186, 227] on div "Real Betis (-0.5) vs Real Sociedad (+0.5)" at bounding box center [257, 234] width 193 height 15
click at [214, 305] on button "OVER 2.5 GOALS" at bounding box center [208, 312] width 95 height 15
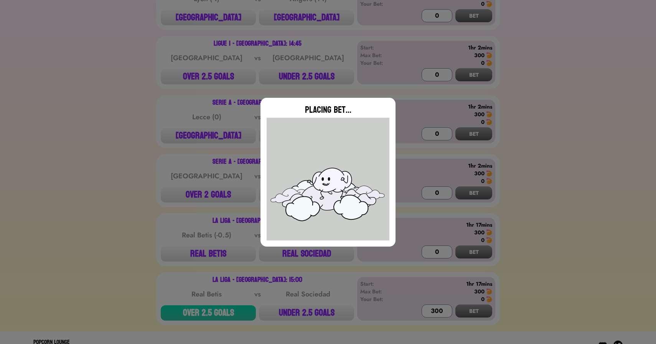
type input "0"
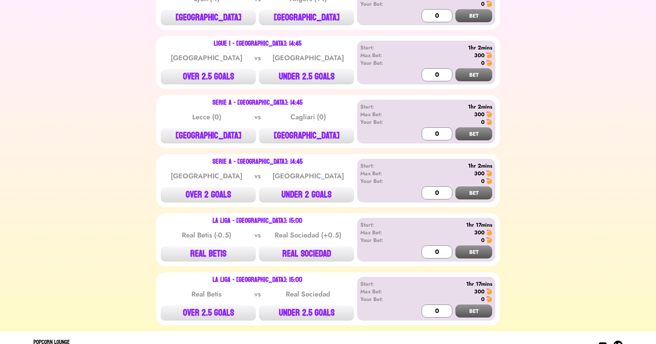
click at [399, 100] on div "Start: 1hr 2mins Max Bet: 300 Your Bet: 0 0 BET" at bounding box center [426, 122] width 138 height 44
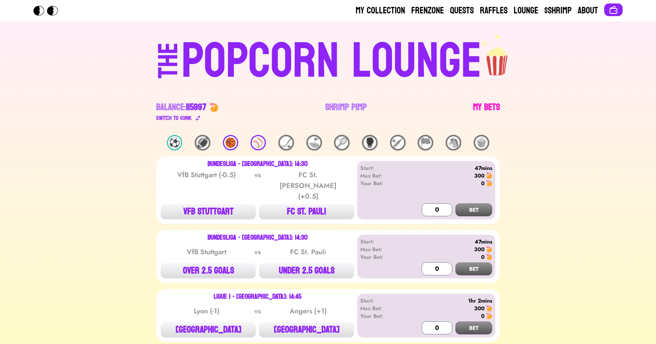
click at [482, 105] on link "My Bets" at bounding box center [486, 111] width 27 height 21
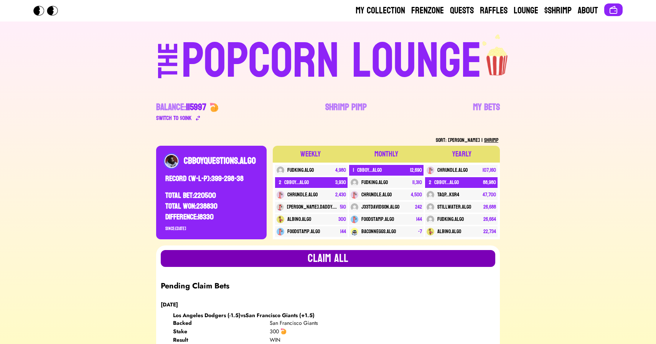
click at [333, 253] on button "Claim all" at bounding box center [328, 258] width 335 height 17
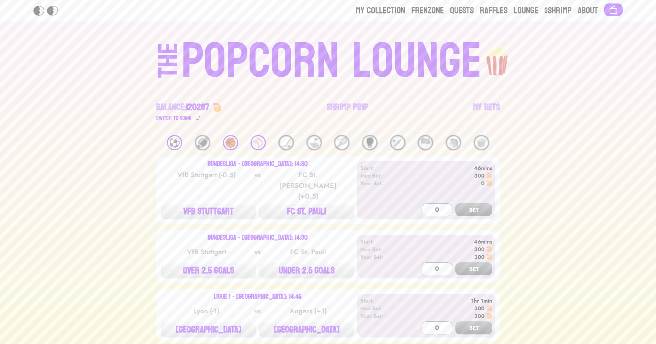
click at [259, 143] on div "⚾️" at bounding box center [258, 142] width 15 height 15
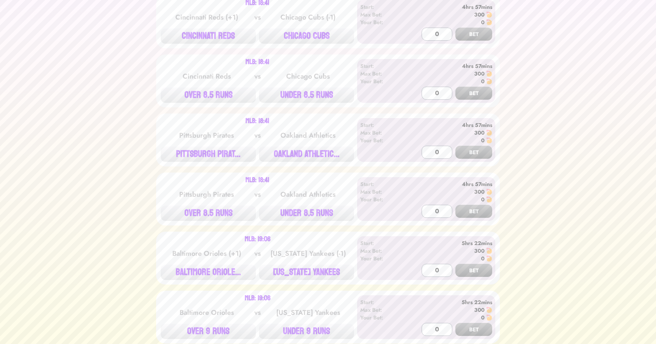
scroll to position [277, 0]
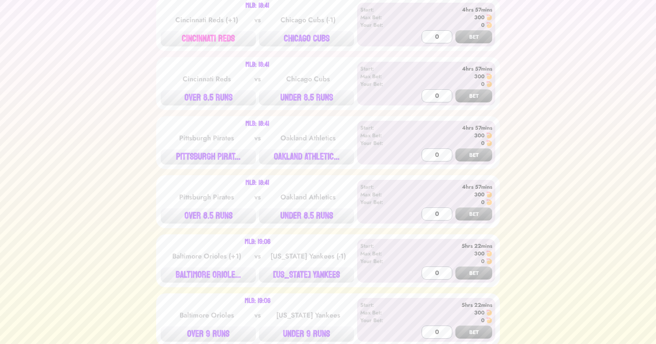
click at [222, 42] on button "CINCINNATI REDS" at bounding box center [208, 38] width 95 height 15
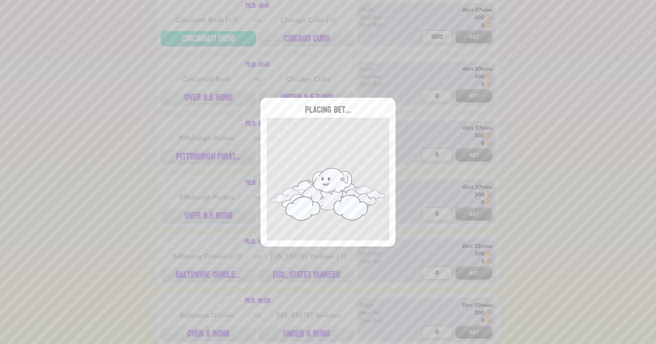
type input "0"
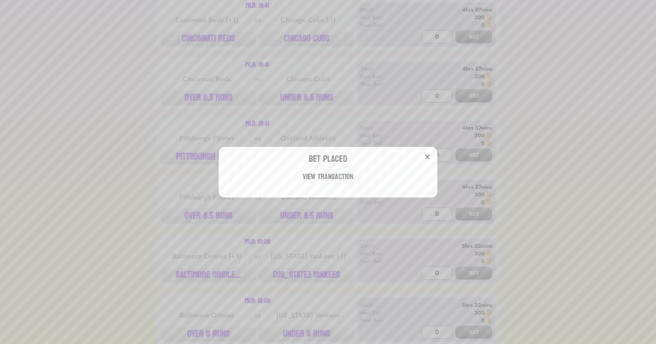
click at [152, 107] on div "Bet Placed View Transaction" at bounding box center [328, 172] width 656 height 344
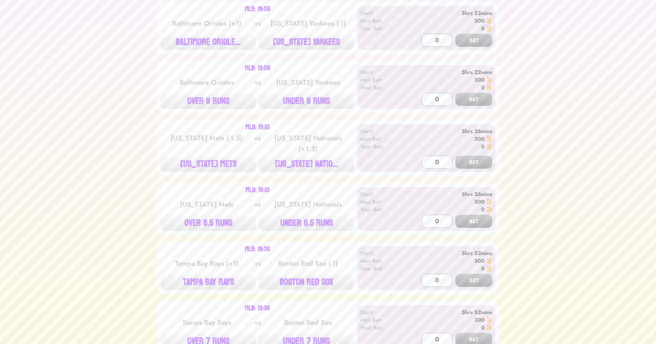
scroll to position [515, 0]
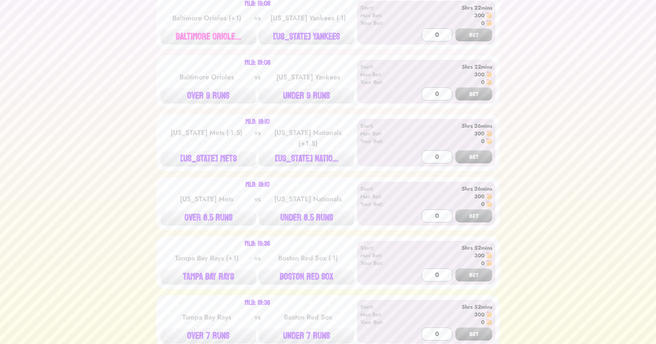
click at [218, 41] on button "BALTIMORE ORIOLE..." at bounding box center [208, 36] width 95 height 15
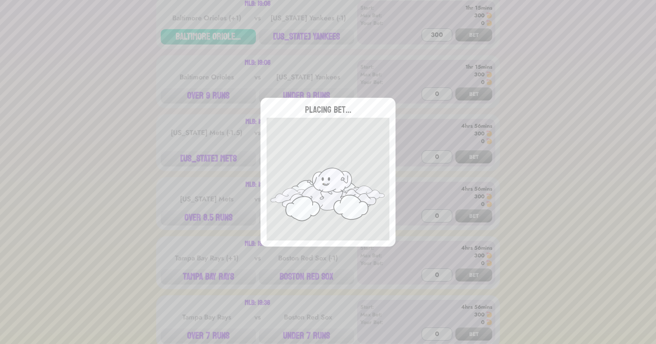
type input "0"
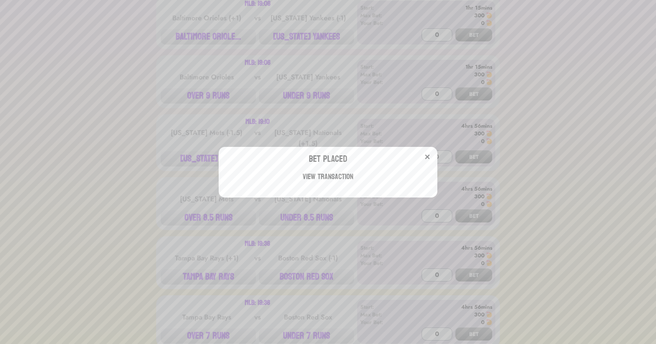
click at [145, 154] on div "Bet Placed View Transaction" at bounding box center [328, 172] width 656 height 344
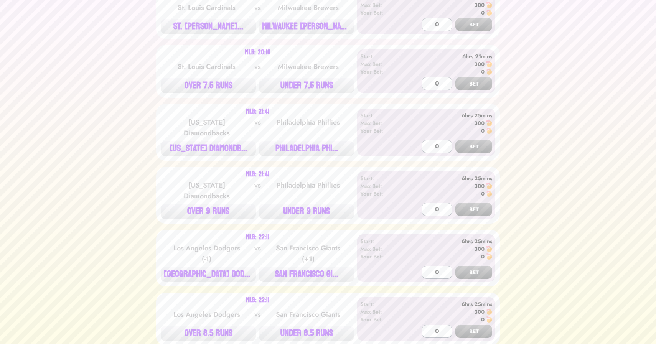
scroll to position [1623, 0]
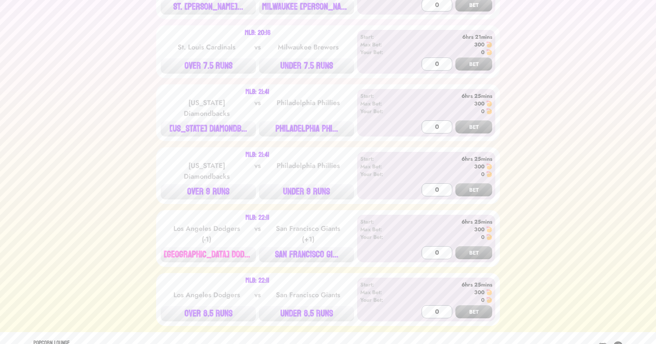
click at [220, 247] on button "[GEOGRAPHIC_DATA] DODG..." at bounding box center [208, 254] width 95 height 15
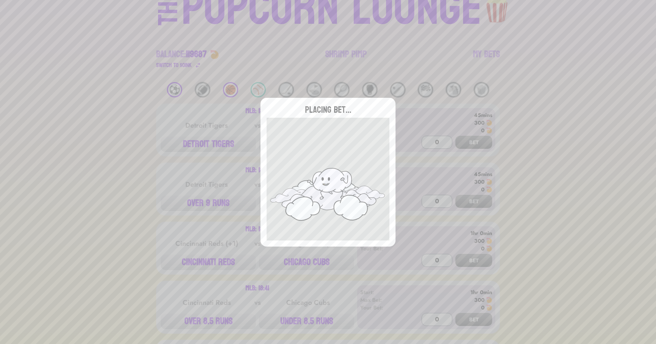
scroll to position [0, 0]
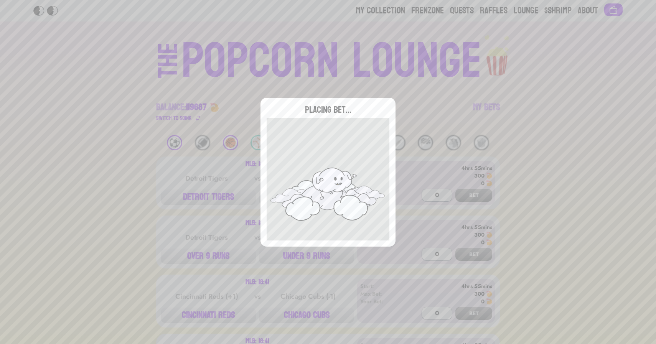
type input "0"
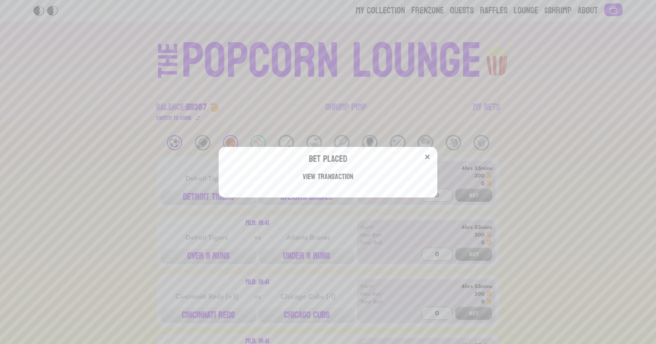
click at [122, 49] on div "Bet Placed View Transaction" at bounding box center [328, 172] width 656 height 344
